Goal: Communication & Community: Connect with others

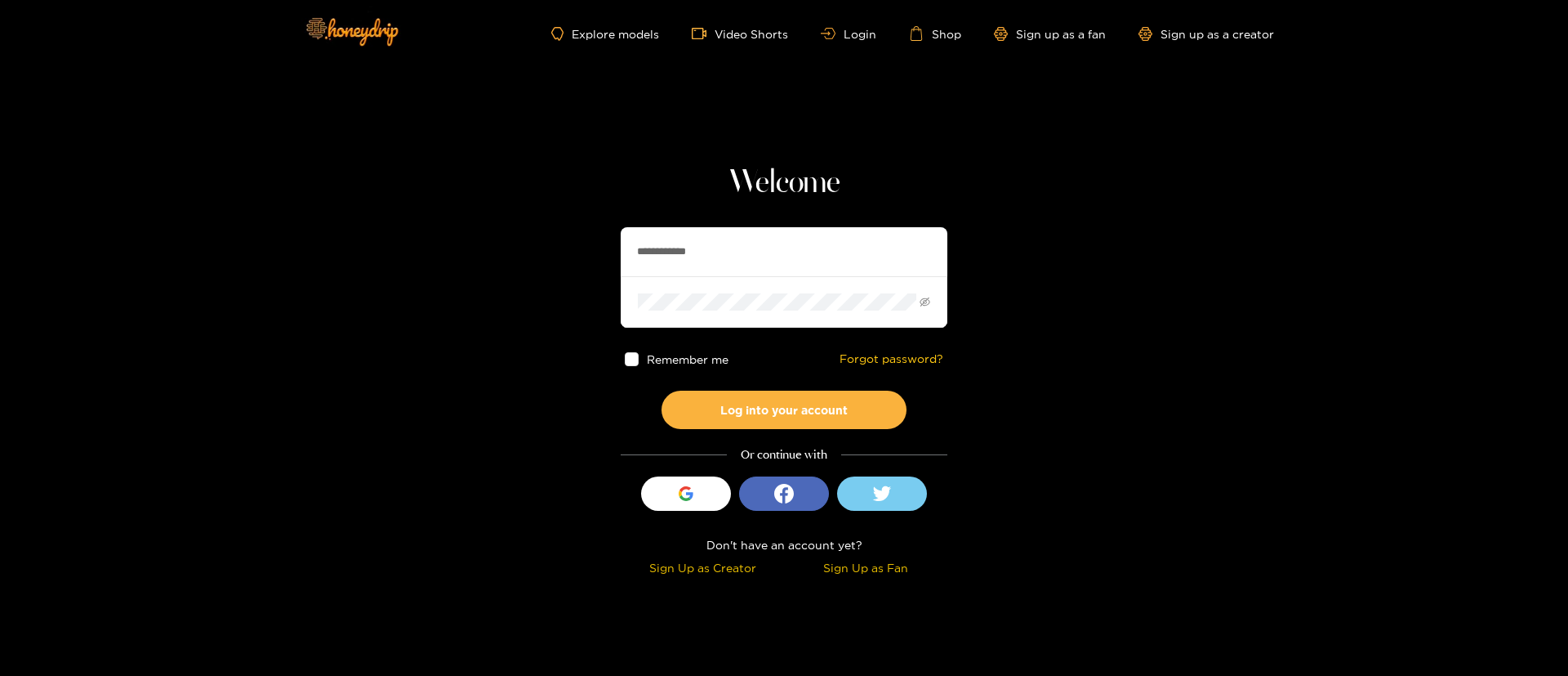
click at [722, 255] on input "**********" at bounding box center [784, 251] width 326 height 49
type input "**********"
click at [882, 403] on button "Log into your account" at bounding box center [784, 410] width 245 height 39
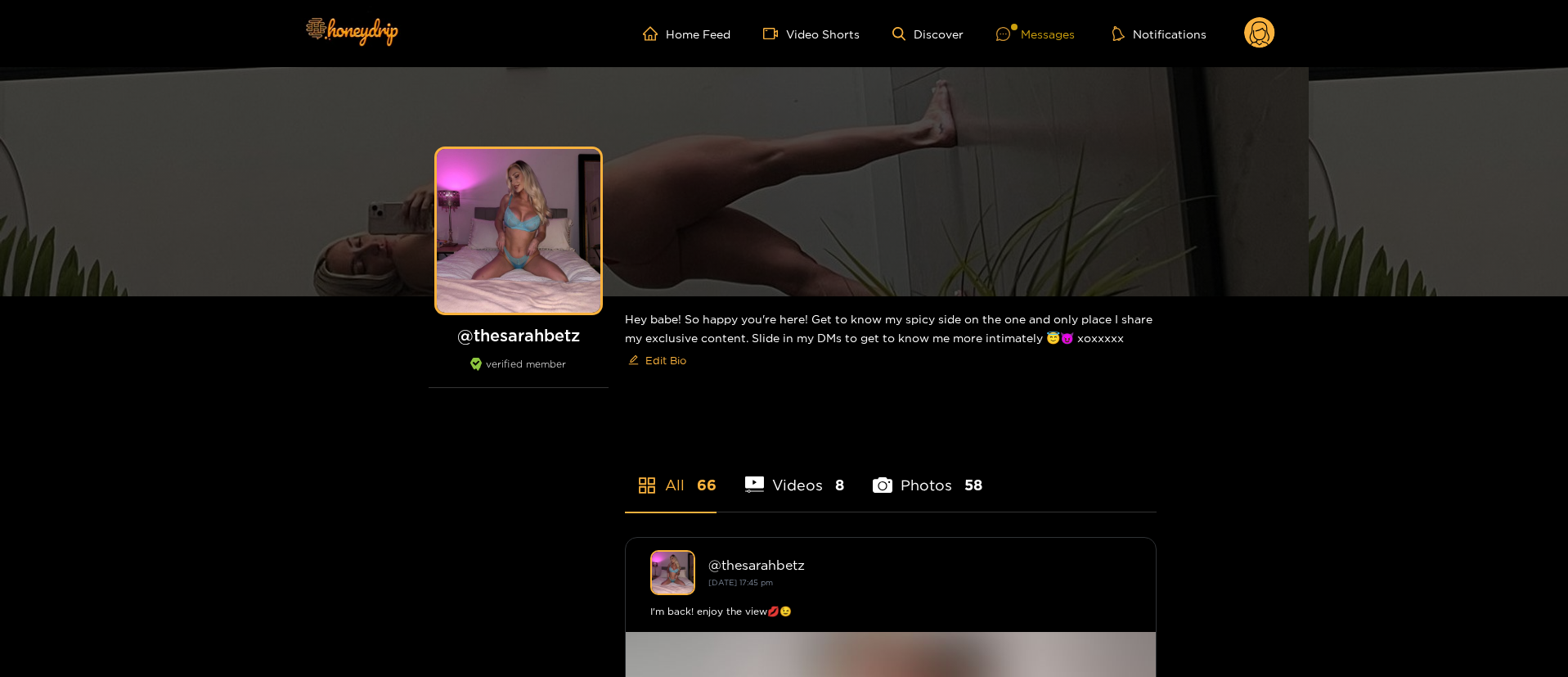
click at [1057, 32] on div "Messages" at bounding box center [1036, 34] width 79 height 19
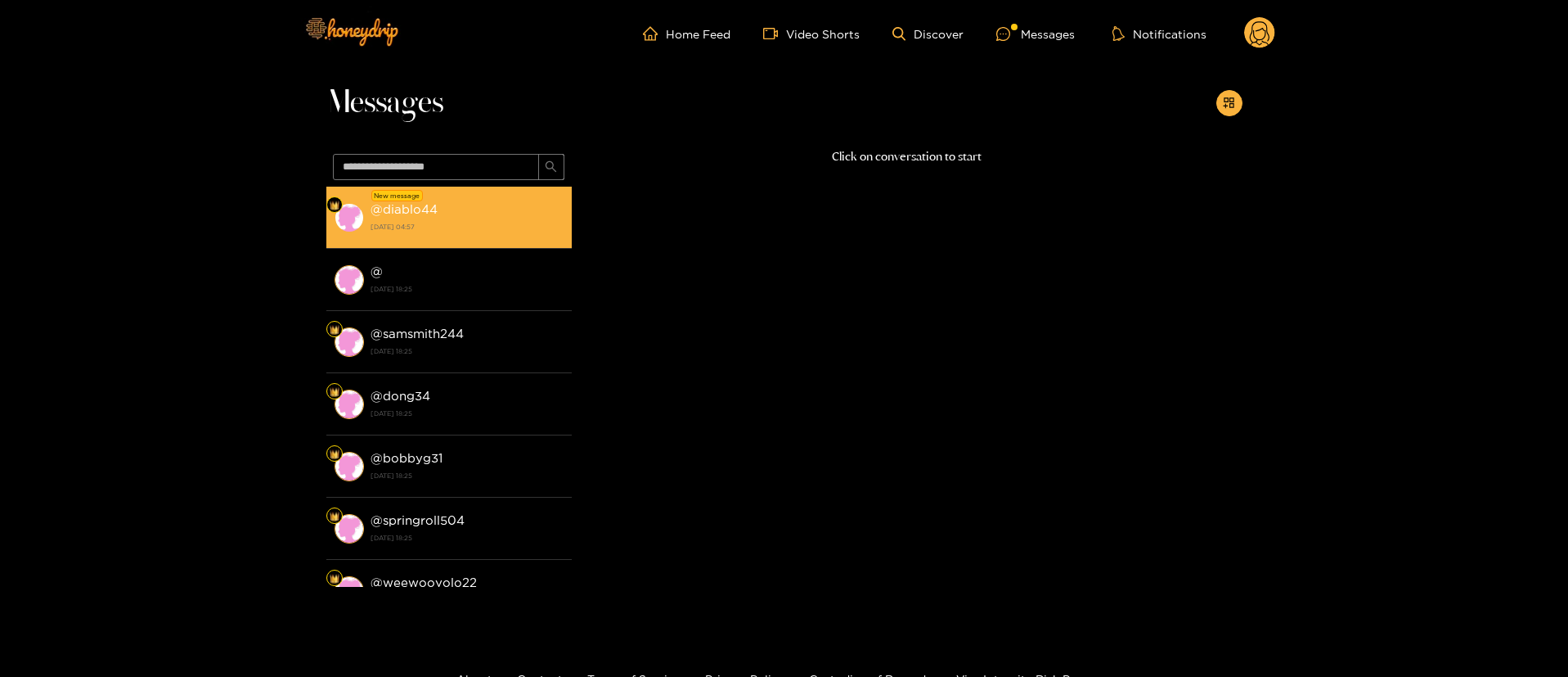
click at [455, 222] on strong "20 August 2025 04:57" at bounding box center [467, 227] width 193 height 14
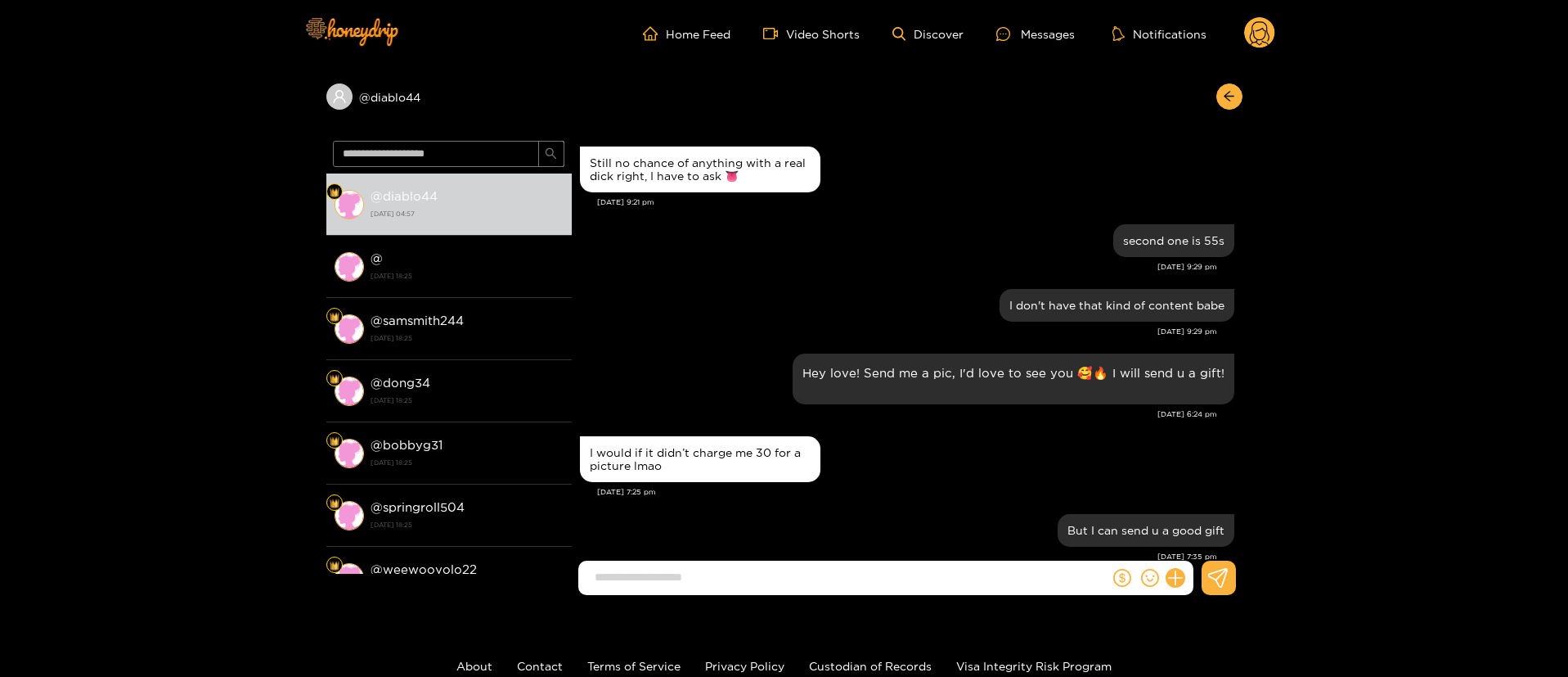
scroll to position [1542, 0]
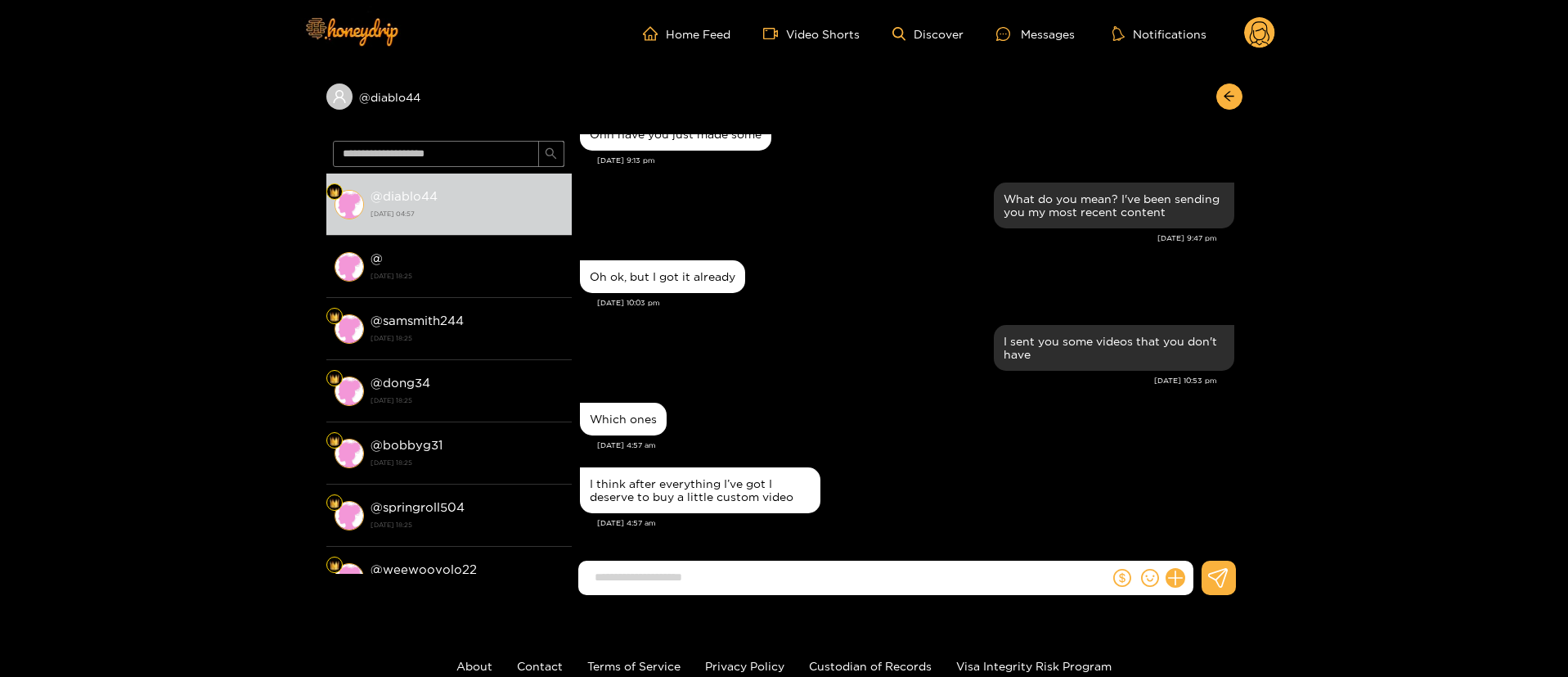
click at [829, 445] on div "Aug. 20, 4:57 am" at bounding box center [916, 445] width 637 height 12
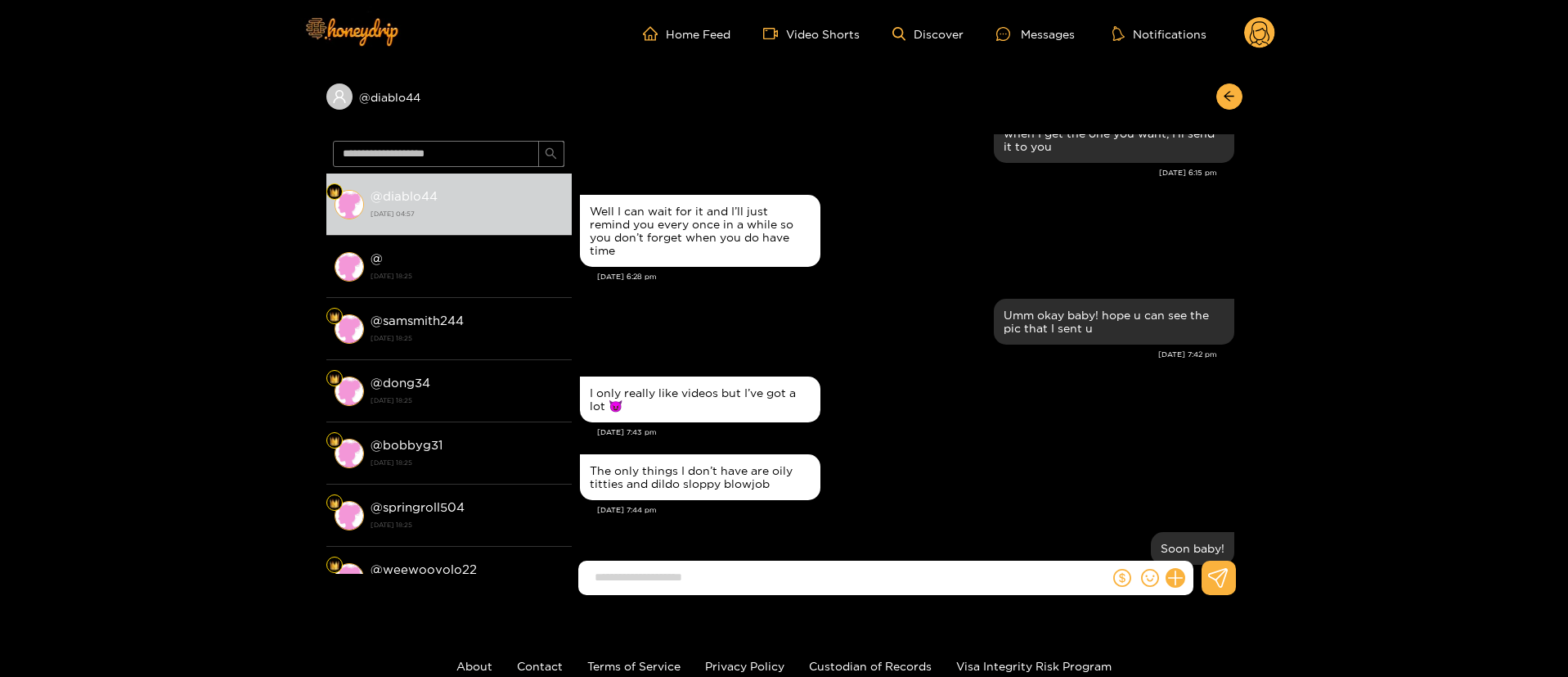
scroll to position [1105, 0]
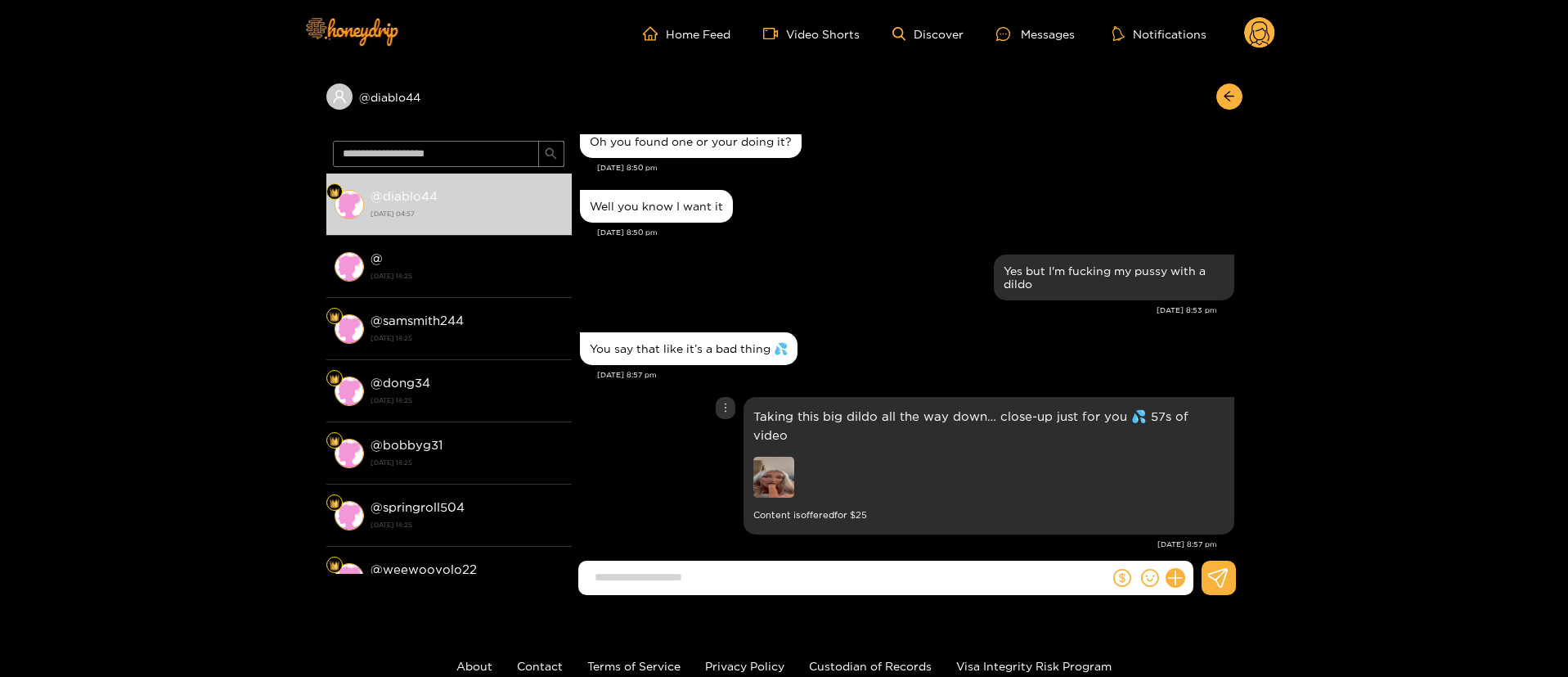
click at [830, 407] on p "Taking this big dildo all the way down… close-up just for you 💦 57s of video" at bounding box center [989, 425] width 471 height 38
click at [836, 407] on p "Taking this big dildo all the way down… close-up just for you 💦 57s of video" at bounding box center [989, 425] width 471 height 38
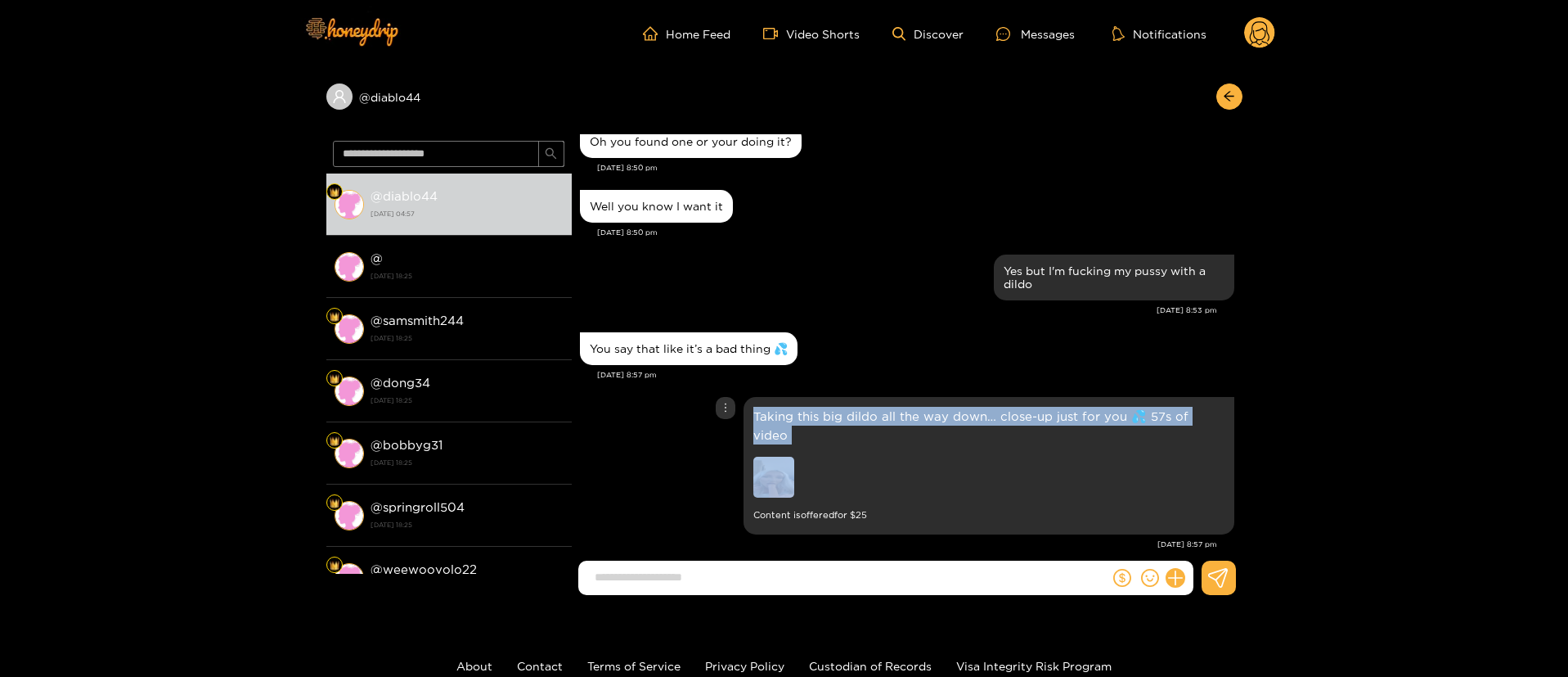
click at [836, 407] on p "Taking this big dildo all the way down… close-up just for you 💦 57s of video" at bounding box center [989, 425] width 471 height 38
copy p "Taking this big dildo all the way down… close-up just for you 💦 57s of video"
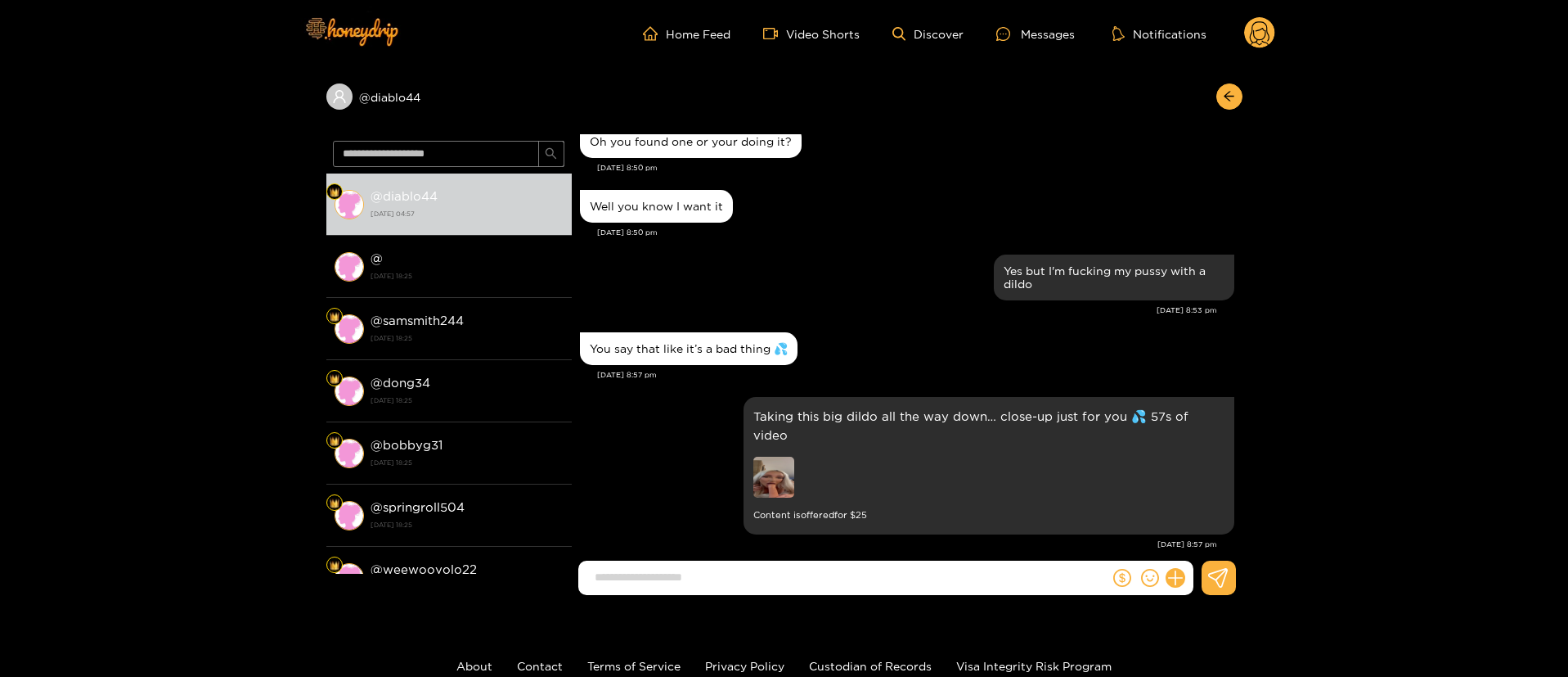
click at [821, 564] on input at bounding box center [847, 577] width 523 height 27
paste input "**********"
type input "**********"
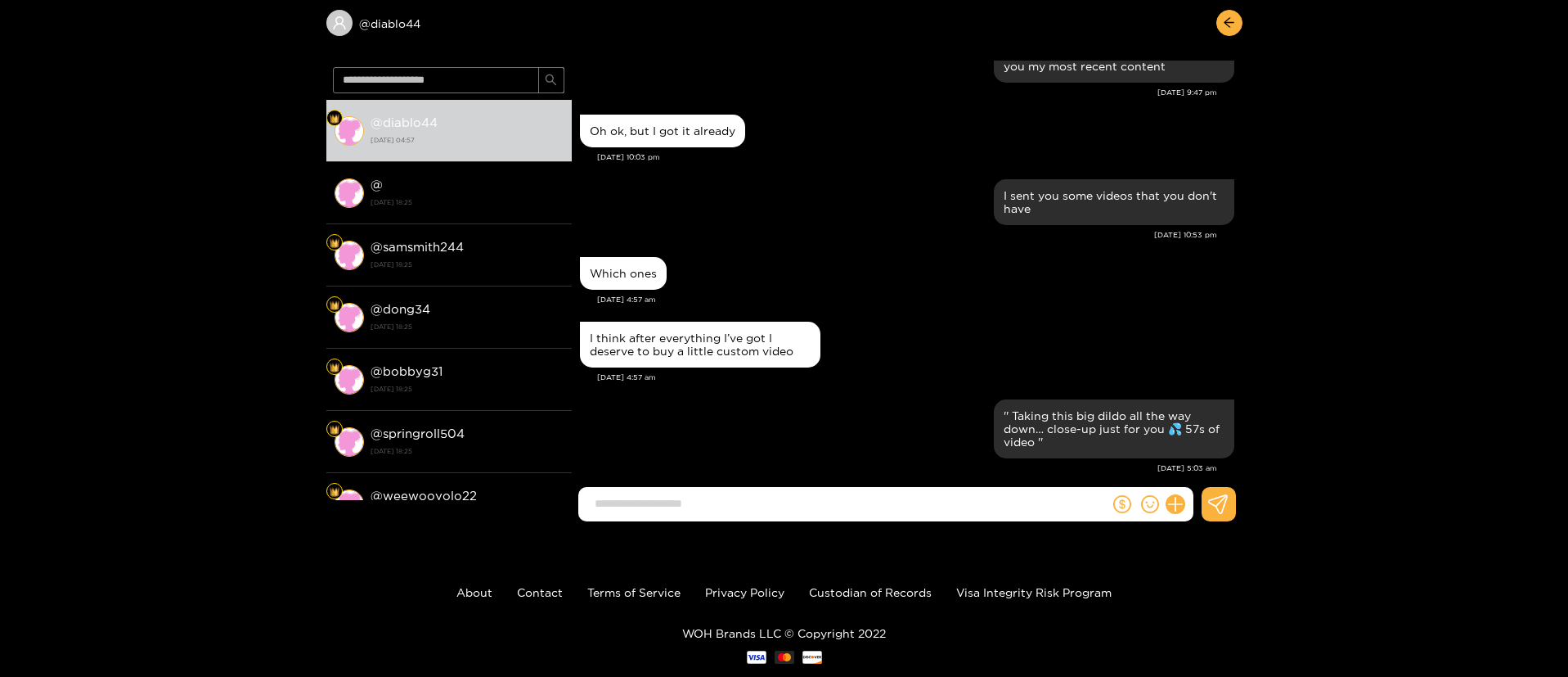
scroll to position [110, 0]
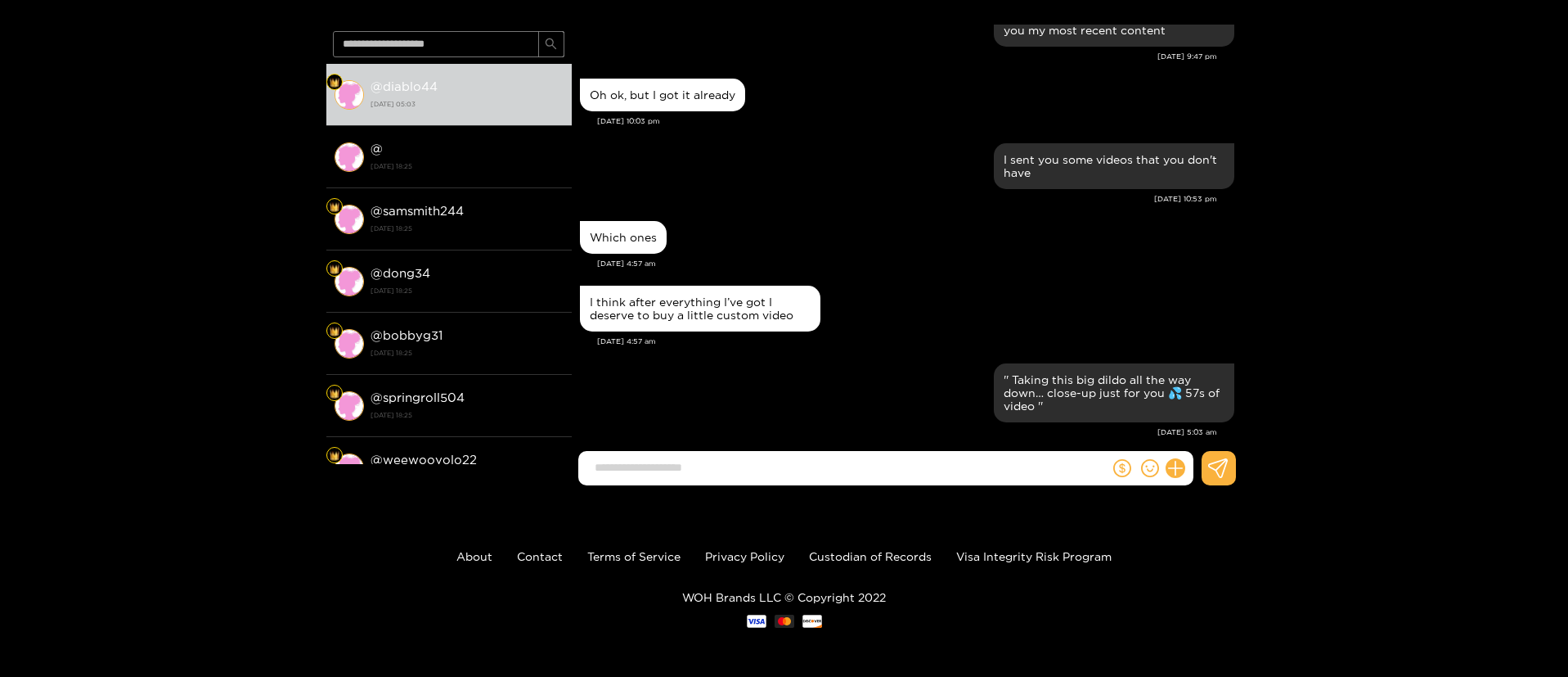
click at [843, 481] on form at bounding box center [844, 468] width 531 height 35
click at [841, 482] on form at bounding box center [844, 468] width 531 height 35
click at [830, 480] on input at bounding box center [847, 467] width 523 height 27
type input "**********"
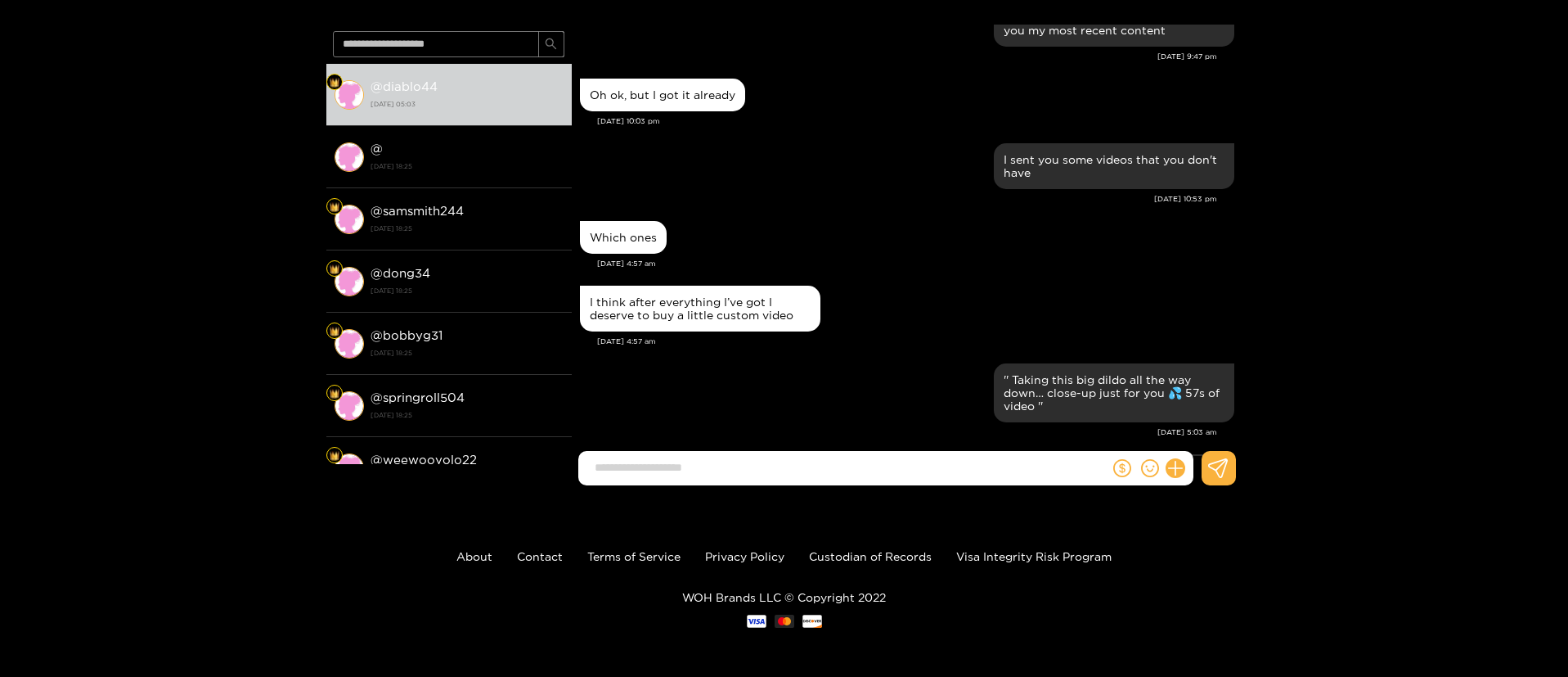
scroll to position [3878, 0]
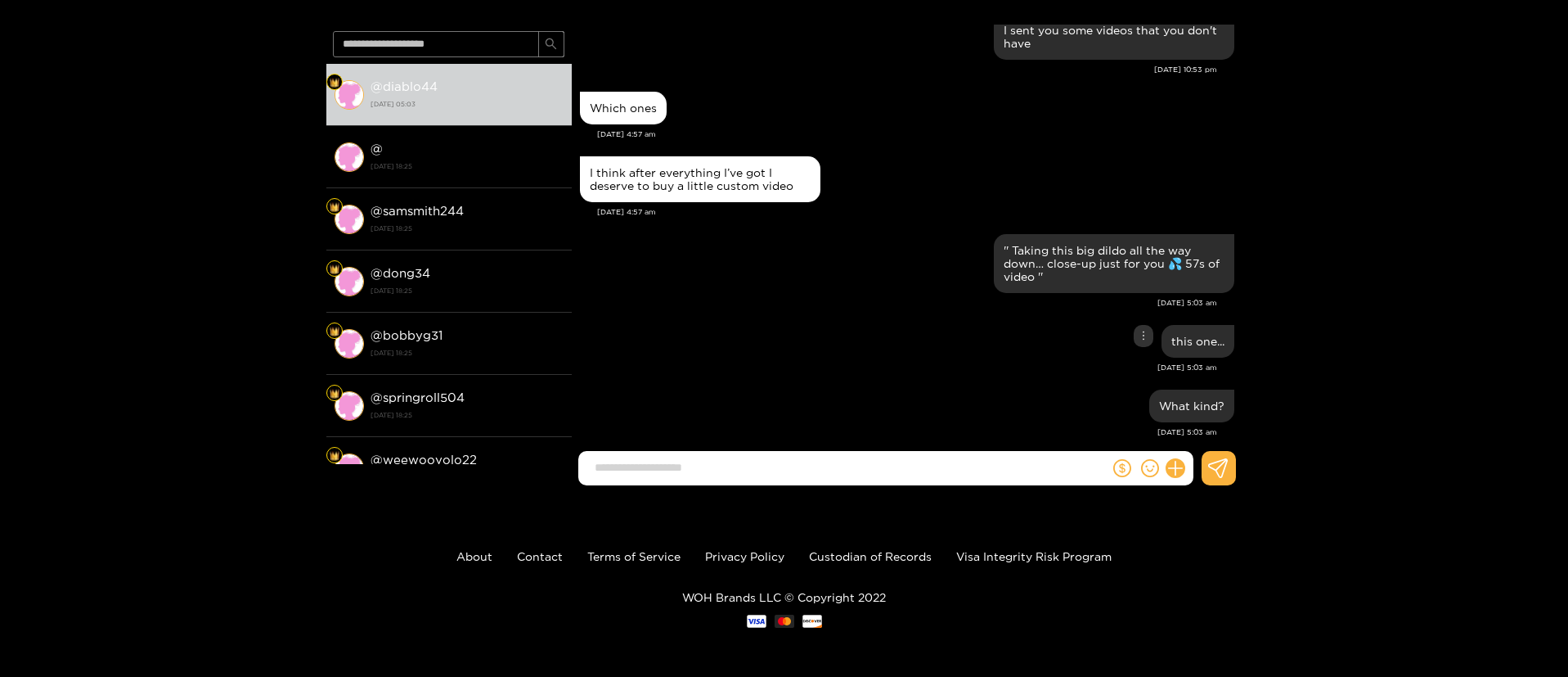
click at [872, 341] on div "this one..." at bounding box center [907, 341] width 655 height 41
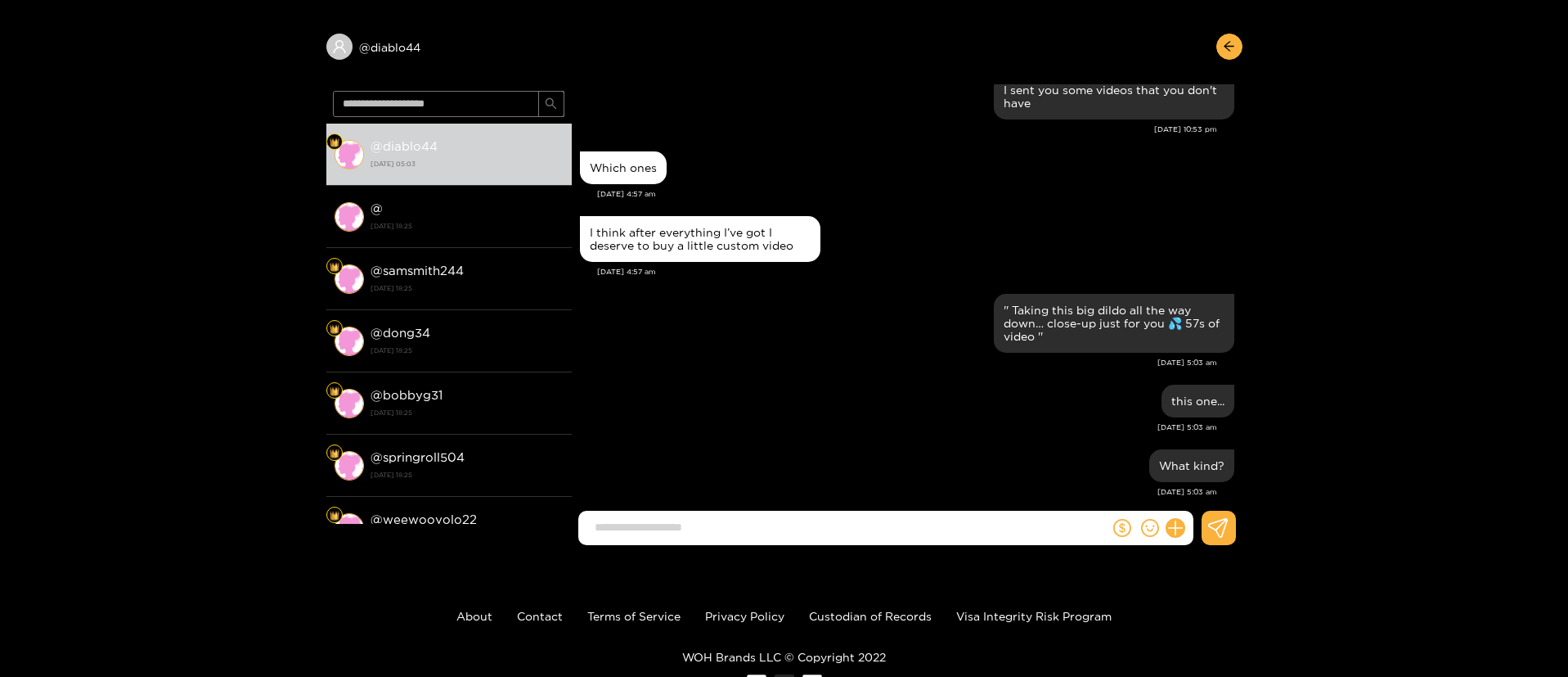
scroll to position [0, 0]
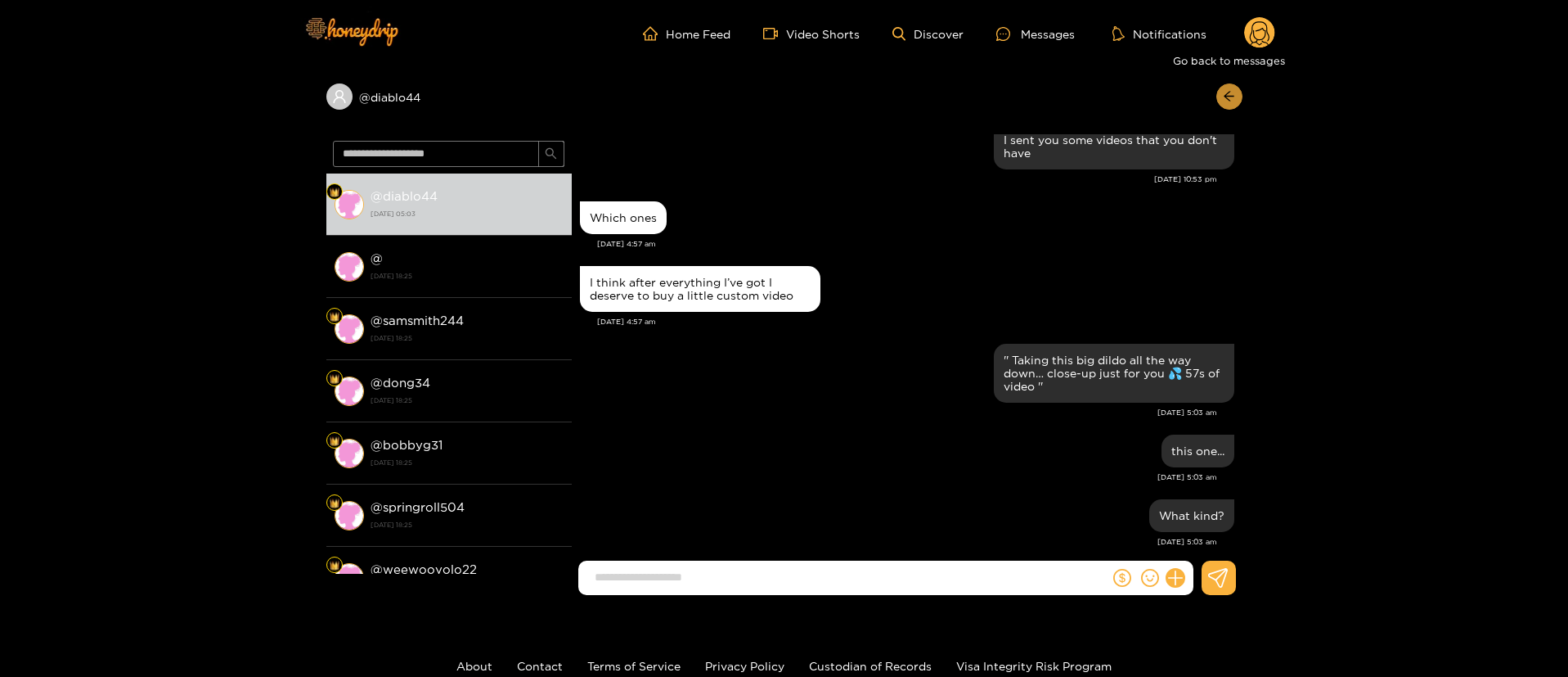
click at [1239, 97] on button "button" at bounding box center [1229, 96] width 26 height 26
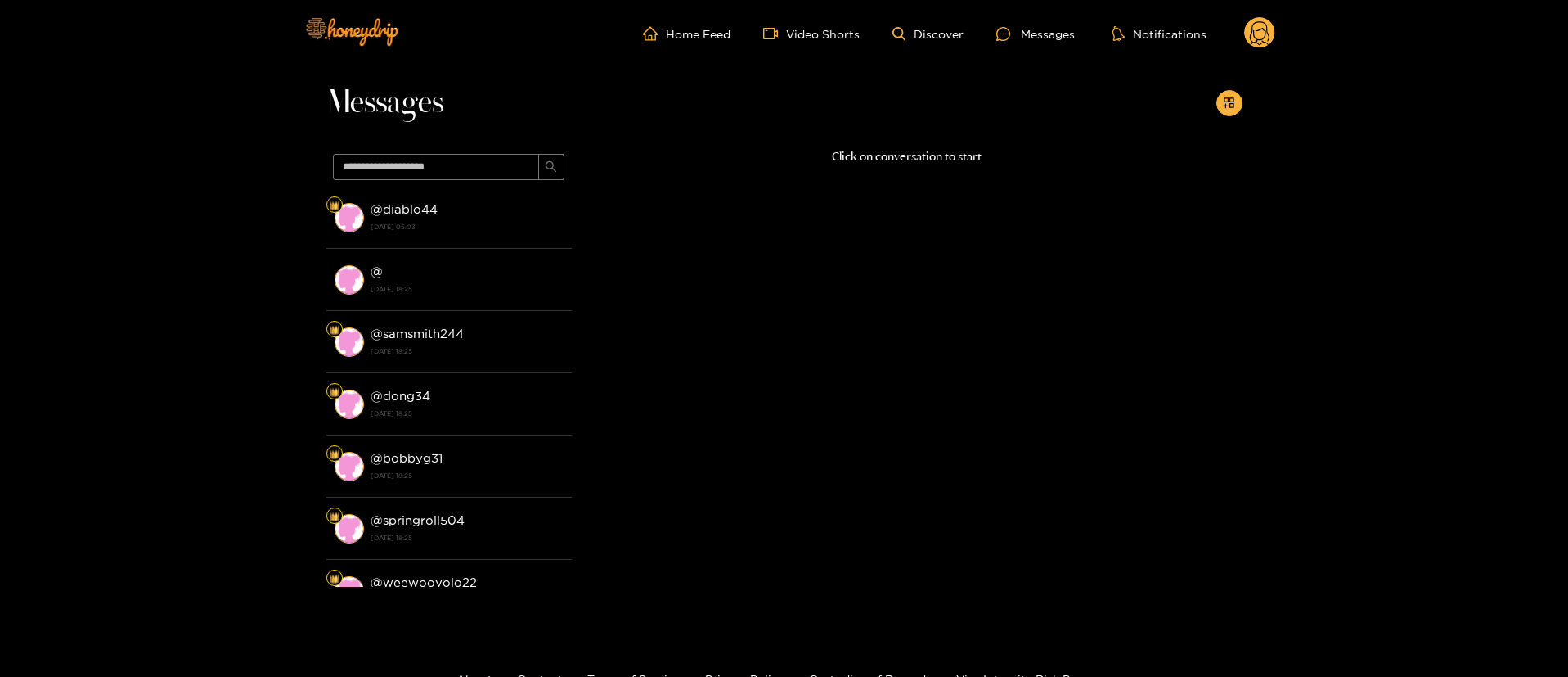
click at [1276, 30] on header "Home Feed Video Shorts Discover Messages Notifications 0" at bounding box center [784, 33] width 1568 height 67
click at [1274, 27] on circle at bounding box center [1260, 32] width 31 height 31
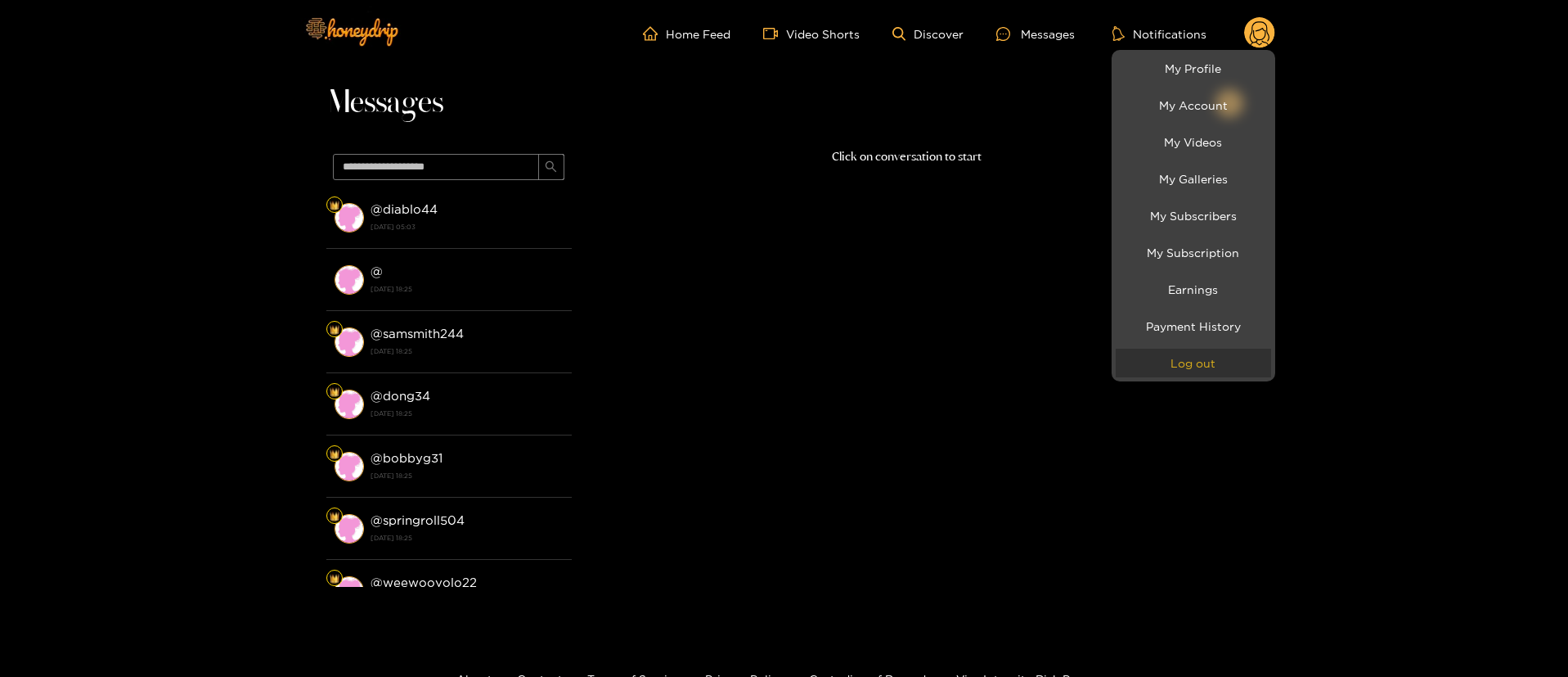
click at [1184, 360] on button "Log out" at bounding box center [1194, 363] width 155 height 29
